Goal: Navigation & Orientation: Find specific page/section

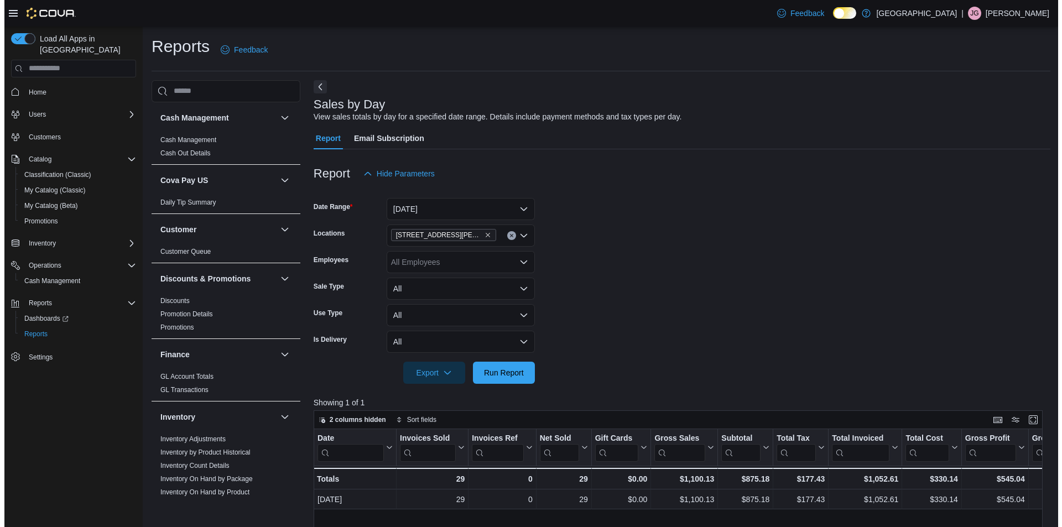
scroll to position [0, 146]
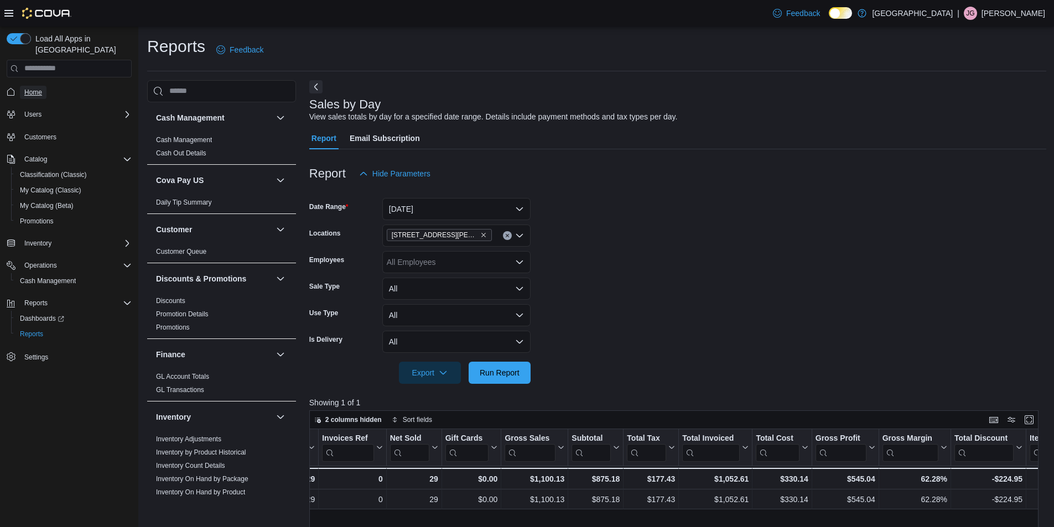
click at [30, 88] on span "Home" at bounding box center [33, 92] width 18 height 9
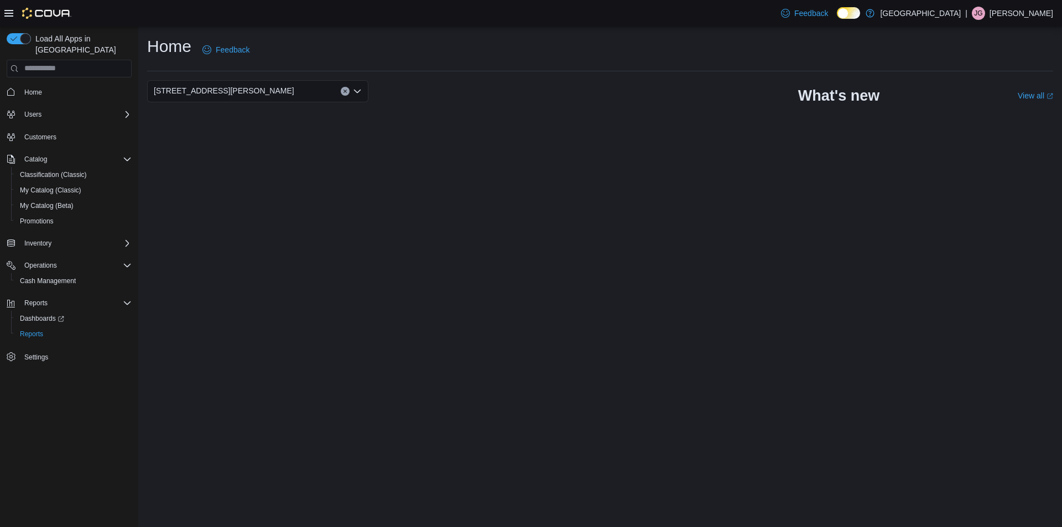
click at [345, 88] on button "Clear input" at bounding box center [345, 91] width 9 height 9
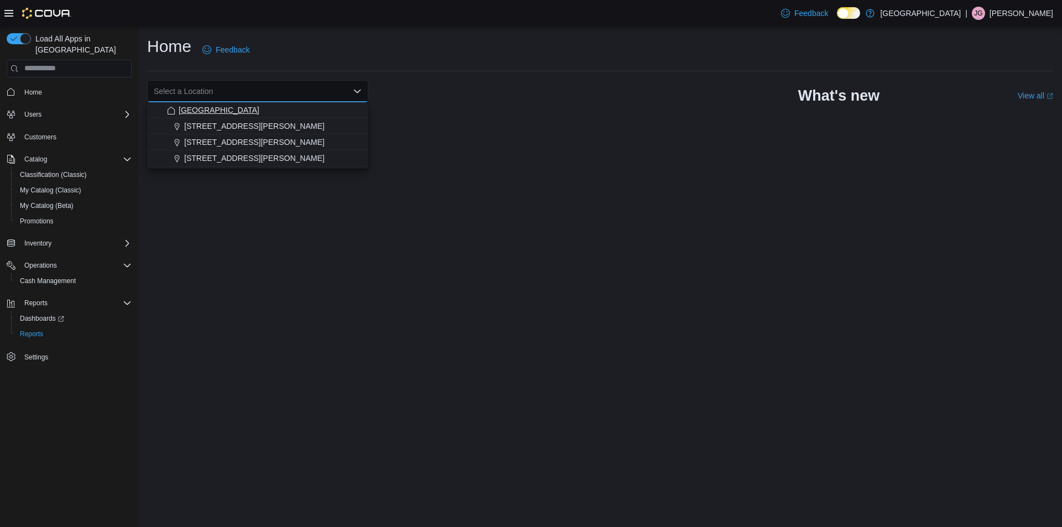
click at [262, 115] on div "[GEOGRAPHIC_DATA]" at bounding box center [264, 110] width 195 height 11
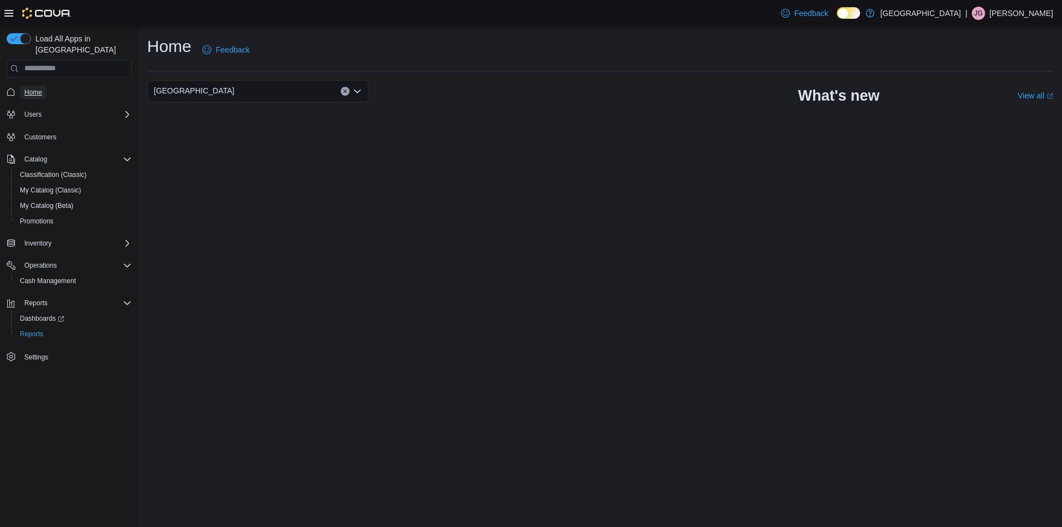
click at [24, 86] on link "Home" at bounding box center [33, 92] width 27 height 13
click at [44, 86] on link "Home" at bounding box center [33, 92] width 27 height 13
click at [348, 92] on button "Clear input" at bounding box center [345, 91] width 9 height 9
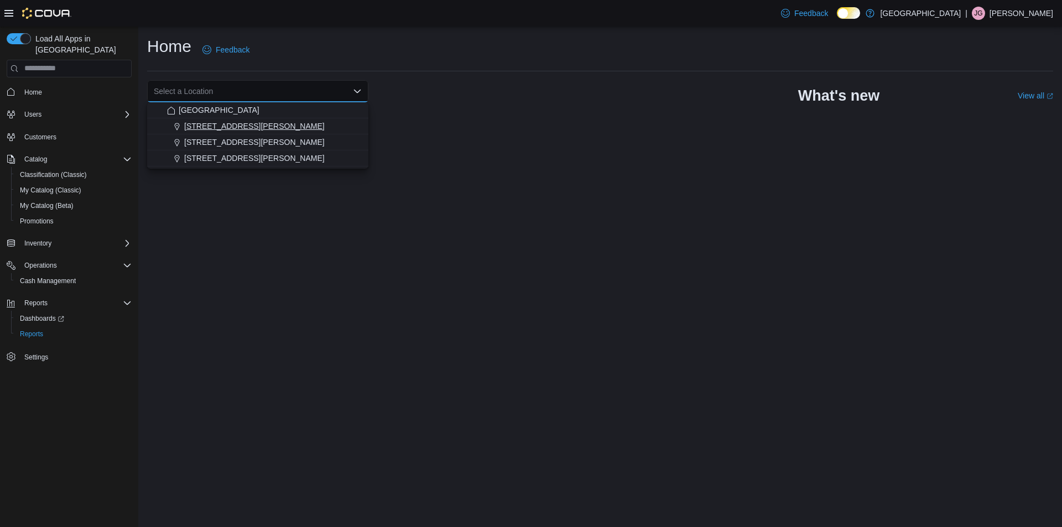
click at [320, 125] on div "[STREET_ADDRESS][PERSON_NAME]" at bounding box center [264, 126] width 195 height 11
